Goal: Obtain resource: Obtain resource

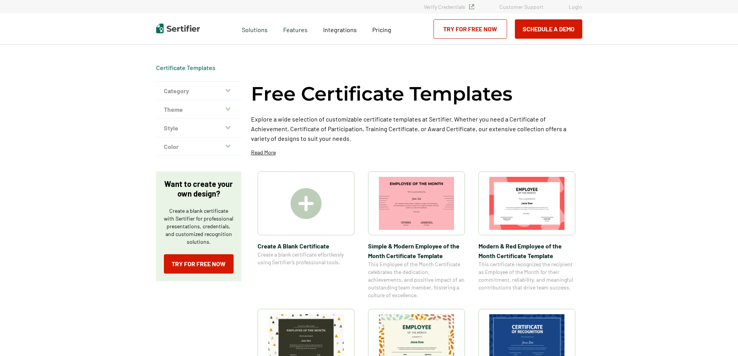
click at [229, 111] on icon "button" at bounding box center [227, 109] width 5 height 6
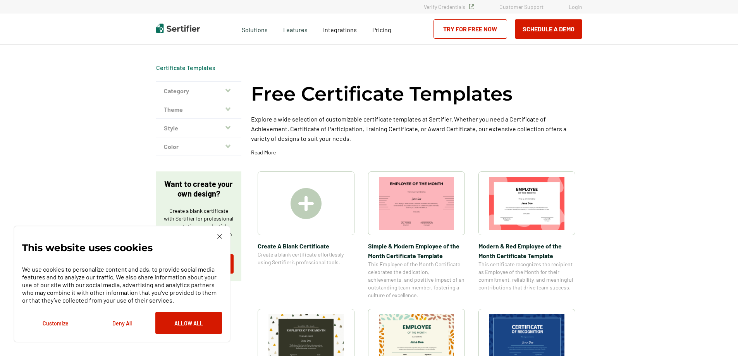
click at [218, 238] on img at bounding box center [219, 236] width 5 height 5
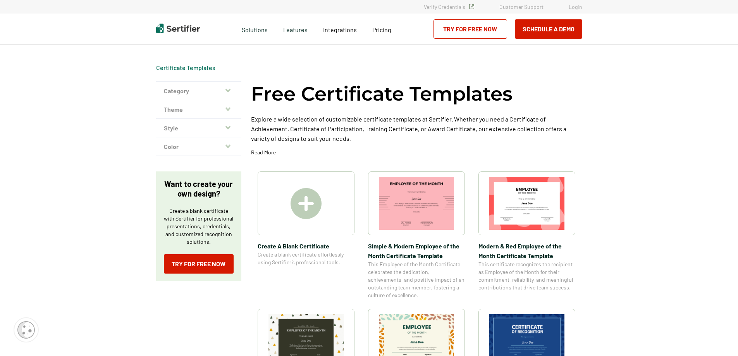
click at [230, 108] on icon "button" at bounding box center [227, 108] width 5 height 3
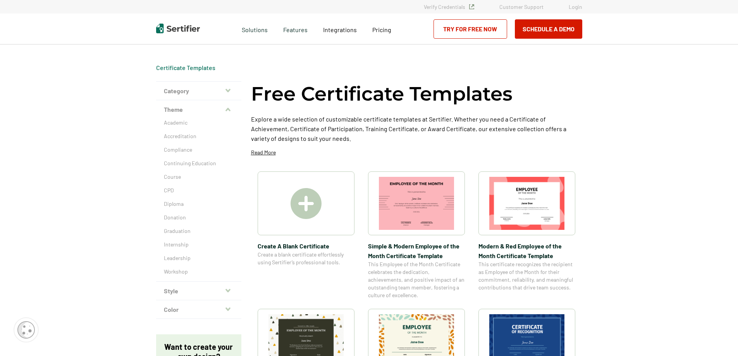
click at [189, 93] on button "Category" at bounding box center [198, 91] width 85 height 19
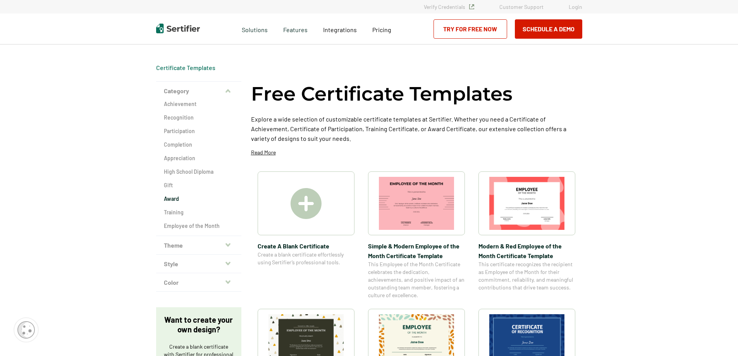
click at [178, 198] on h2 "Award" at bounding box center [199, 199] width 70 height 8
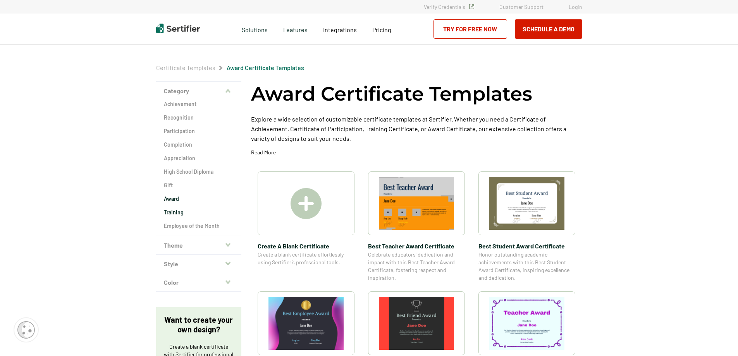
click at [180, 216] on h2 "Training" at bounding box center [199, 213] width 70 height 8
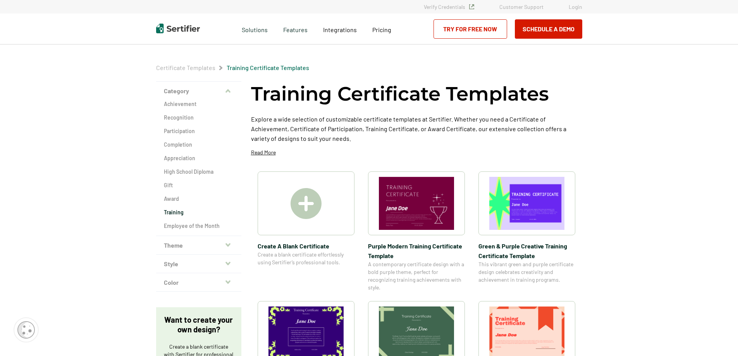
click at [179, 244] on button "Theme" at bounding box center [198, 245] width 85 height 19
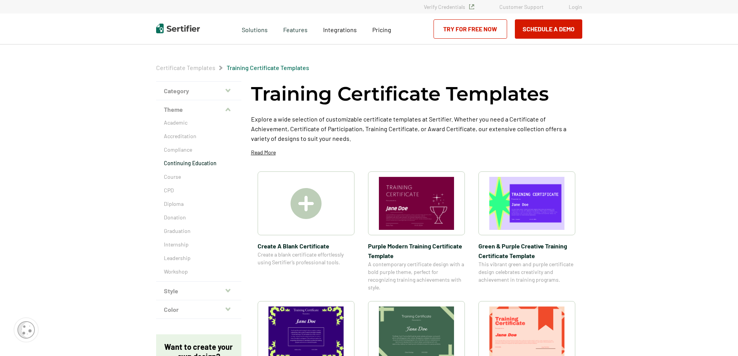
click at [182, 163] on p "Continuing Education" at bounding box center [199, 164] width 70 height 8
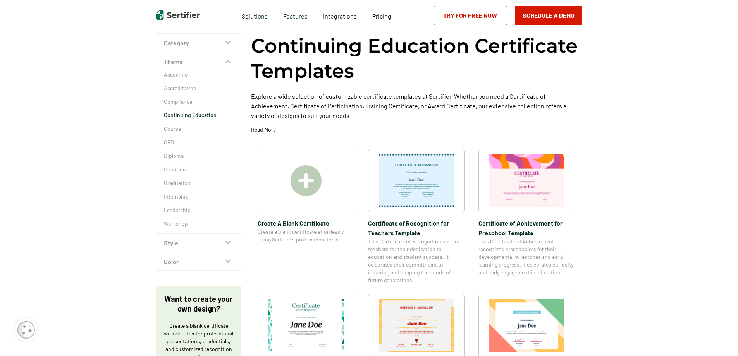
scroll to position [31, 0]
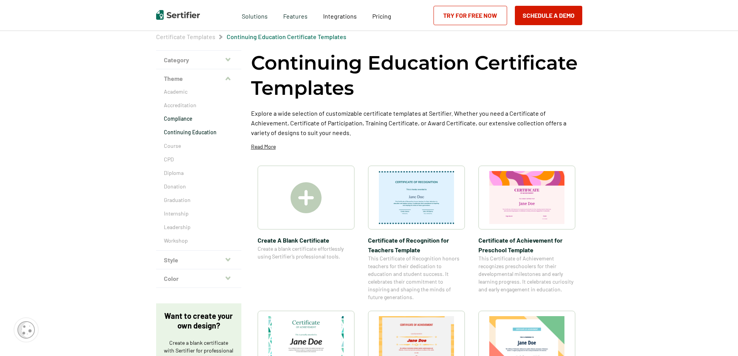
click at [183, 117] on p "Compliance" at bounding box center [199, 119] width 70 height 8
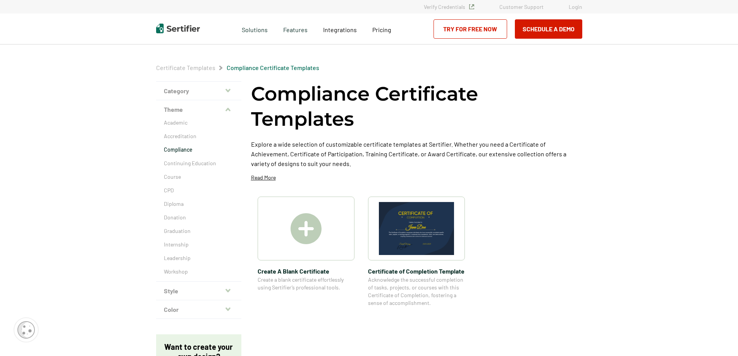
click at [178, 289] on button "Style" at bounding box center [198, 291] width 85 height 19
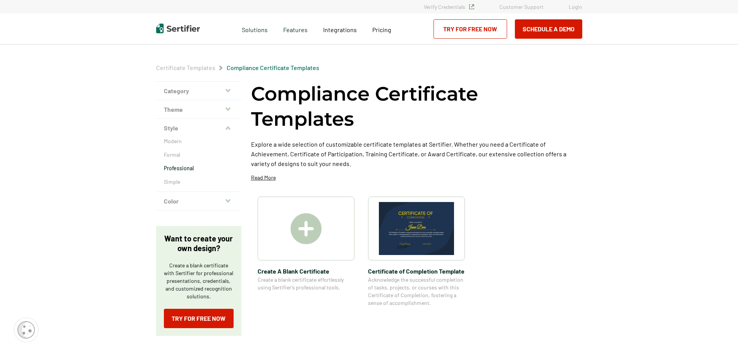
click at [188, 169] on p "Professional" at bounding box center [199, 169] width 70 height 8
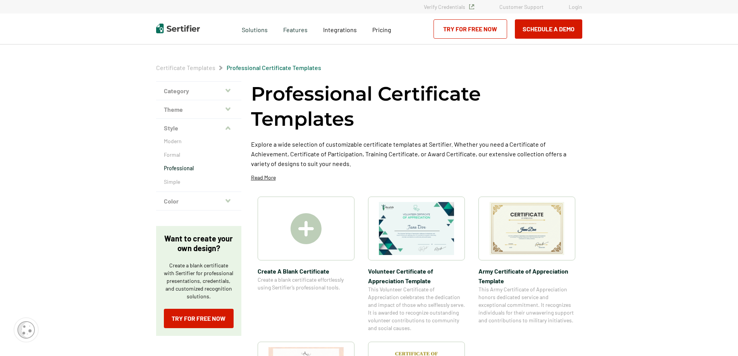
click at [185, 205] on button "Color" at bounding box center [198, 201] width 85 height 19
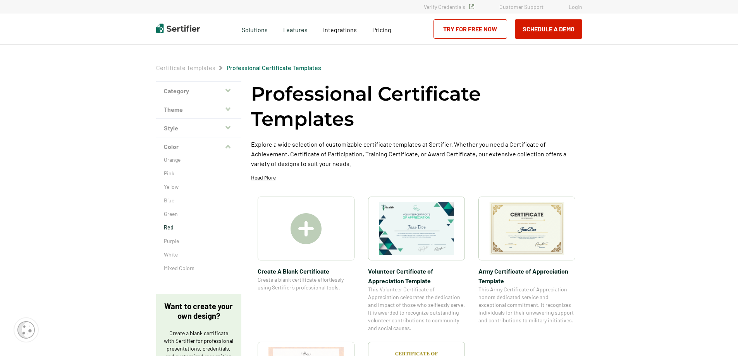
click at [171, 229] on p "Red" at bounding box center [199, 228] width 70 height 8
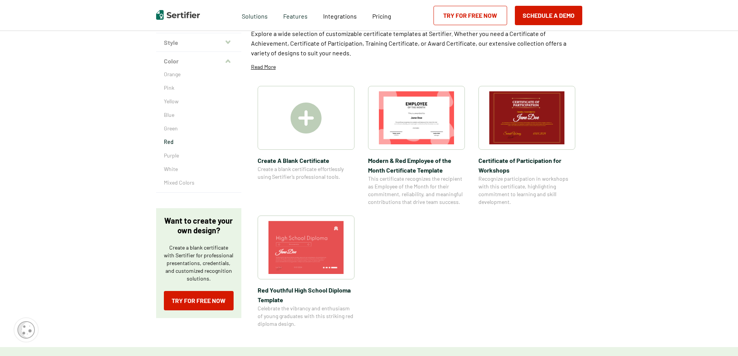
scroll to position [78, 0]
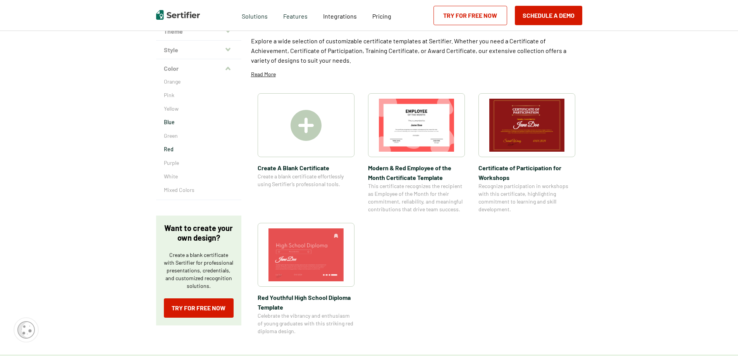
click at [170, 120] on p "Blue" at bounding box center [199, 123] width 70 height 8
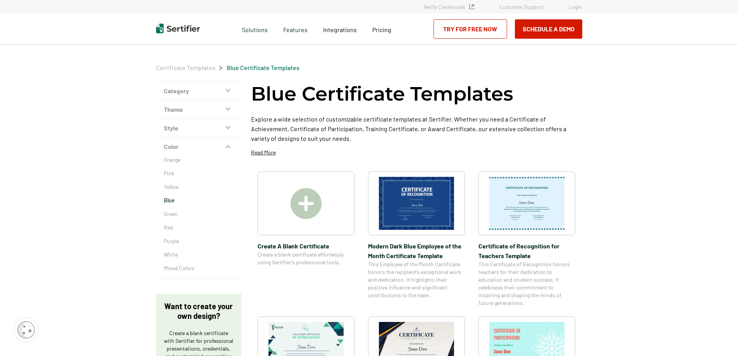
click at [312, 201] on img at bounding box center [306, 203] width 31 height 31
click at [172, 226] on p "Red" at bounding box center [199, 228] width 70 height 8
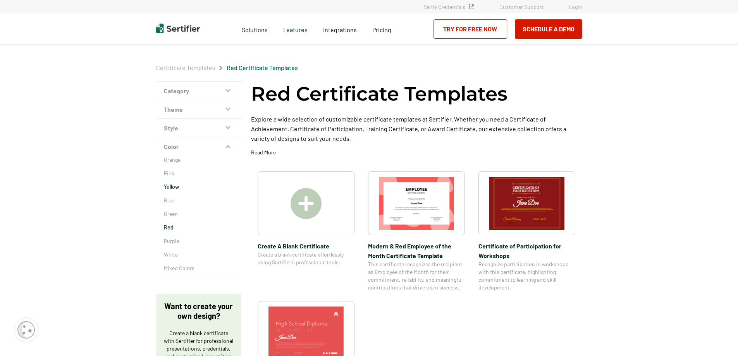
click at [174, 187] on p "Yellow" at bounding box center [199, 187] width 70 height 8
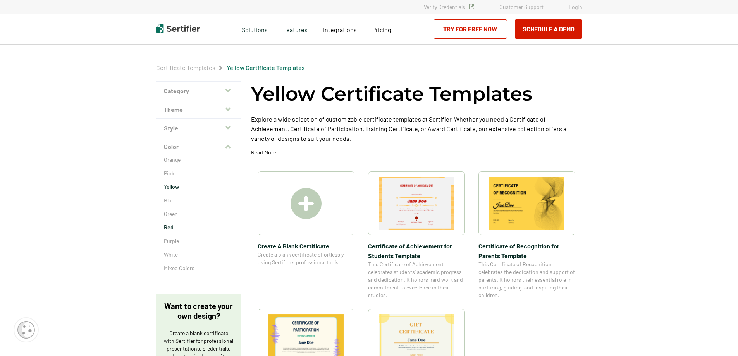
click at [172, 226] on p "Red" at bounding box center [199, 228] width 70 height 8
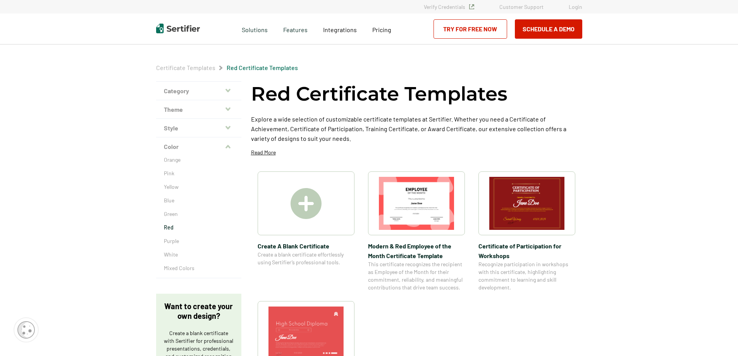
click at [510, 230] on img at bounding box center [526, 203] width 75 height 53
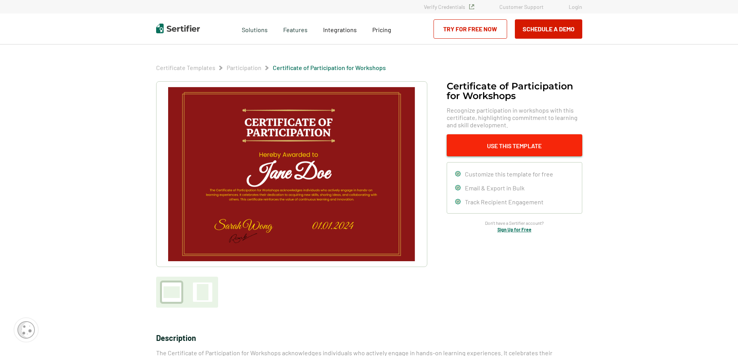
click at [501, 149] on button "Use This Template" at bounding box center [515, 145] width 136 height 22
